Goal: Information Seeking & Learning: Understand process/instructions

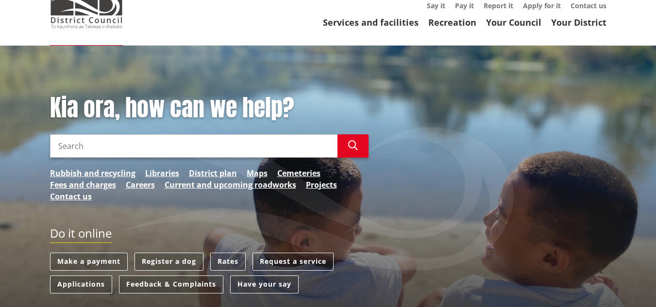
scroll to position [49, 0]
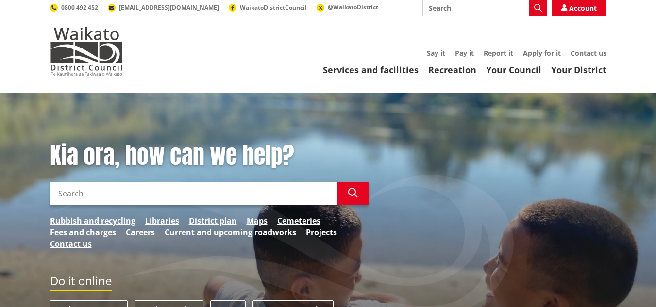
click at [69, 182] on input "Search" at bounding box center [193, 193] width 287 height 23
type input "what do i need a resouce consent for"
click at [361, 182] on button "Search" at bounding box center [352, 193] width 31 height 23
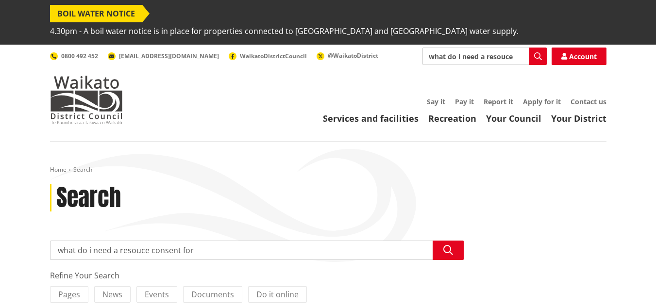
click at [118, 241] on input "what do i need a resouce consent for" at bounding box center [257, 250] width 414 height 19
click at [137, 241] on input "resouce consent for" at bounding box center [257, 250] width 414 height 19
type input "resouce consent"
click at [447, 246] on icon "button" at bounding box center [448, 251] width 10 height 10
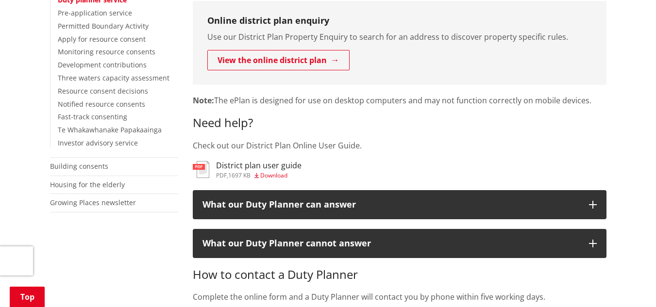
scroll to position [340, 0]
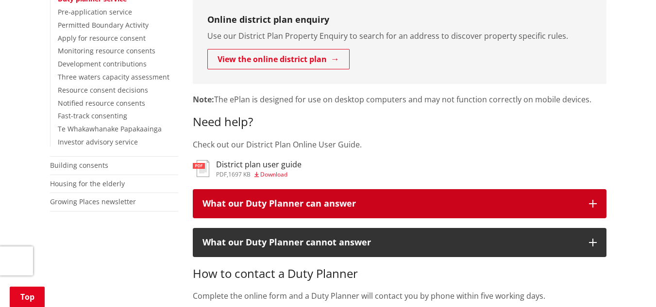
click at [251, 199] on div "What our Duty Planner can answer" at bounding box center [390, 204] width 377 height 10
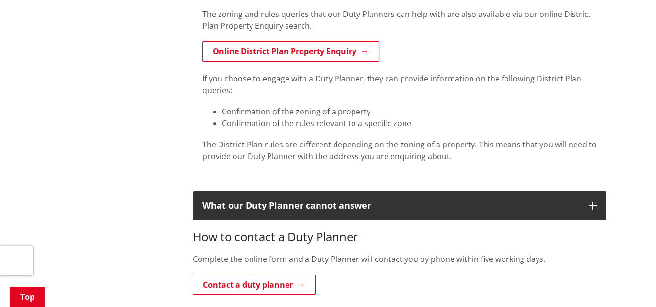
scroll to position [583, 0]
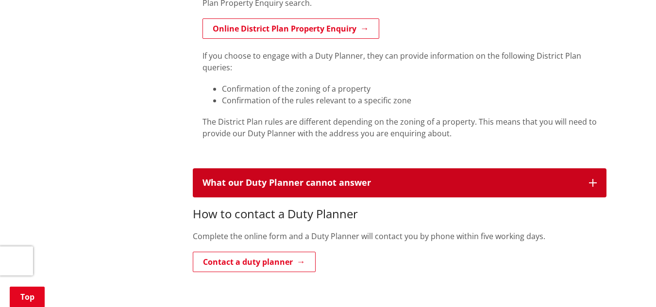
click at [254, 173] on button "What our Duty Planner cannot answer" at bounding box center [400, 182] width 414 height 29
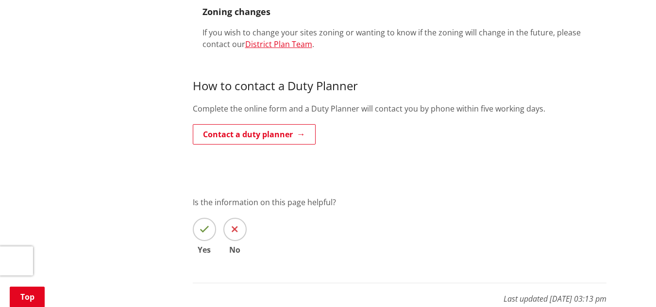
scroll to position [1456, 0]
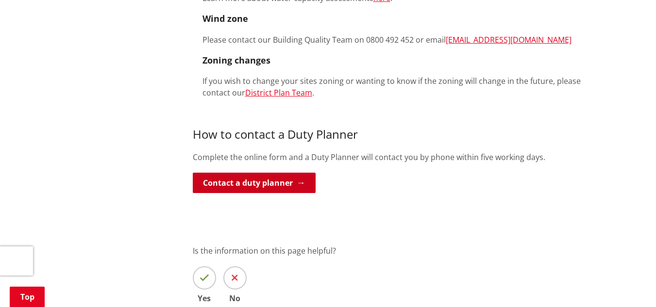
click at [281, 173] on link "Contact a duty planner" at bounding box center [254, 183] width 123 height 20
